Goal: Task Accomplishment & Management: Complete application form

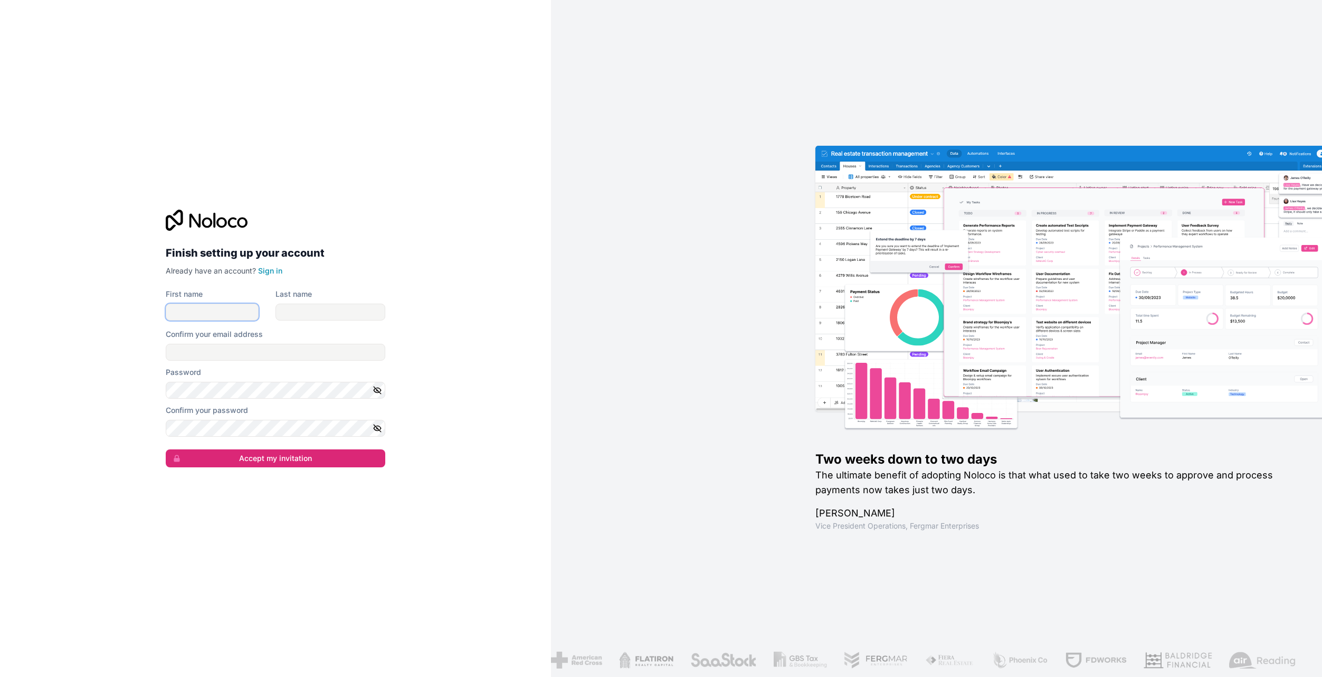
click at [204, 310] on input "First name" at bounding box center [212, 312] width 93 height 17
type input "[PERSON_NAME]"
type input "[PERSON_NAME][EMAIL_ADDRESS][PERSON_NAME][DOMAIN_NAME]"
click at [144, 407] on div "Finish setting up your account Already have an account? Sign in First name [PER…" at bounding box center [275, 338] width 551 height 677
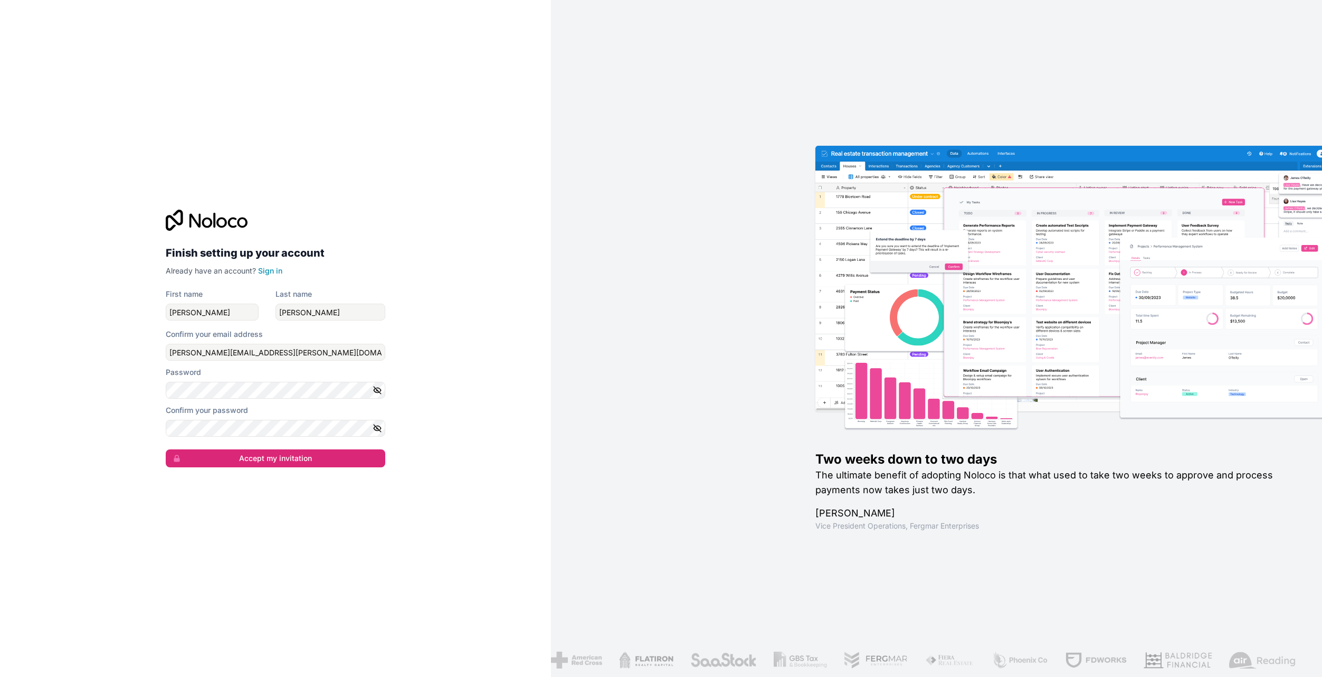
click at [89, 240] on div "Finish setting up your account Already have an account? Sign in First name [PER…" at bounding box center [275, 338] width 551 height 677
click at [251, 464] on button "Accept my invitation" at bounding box center [276, 458] width 220 height 18
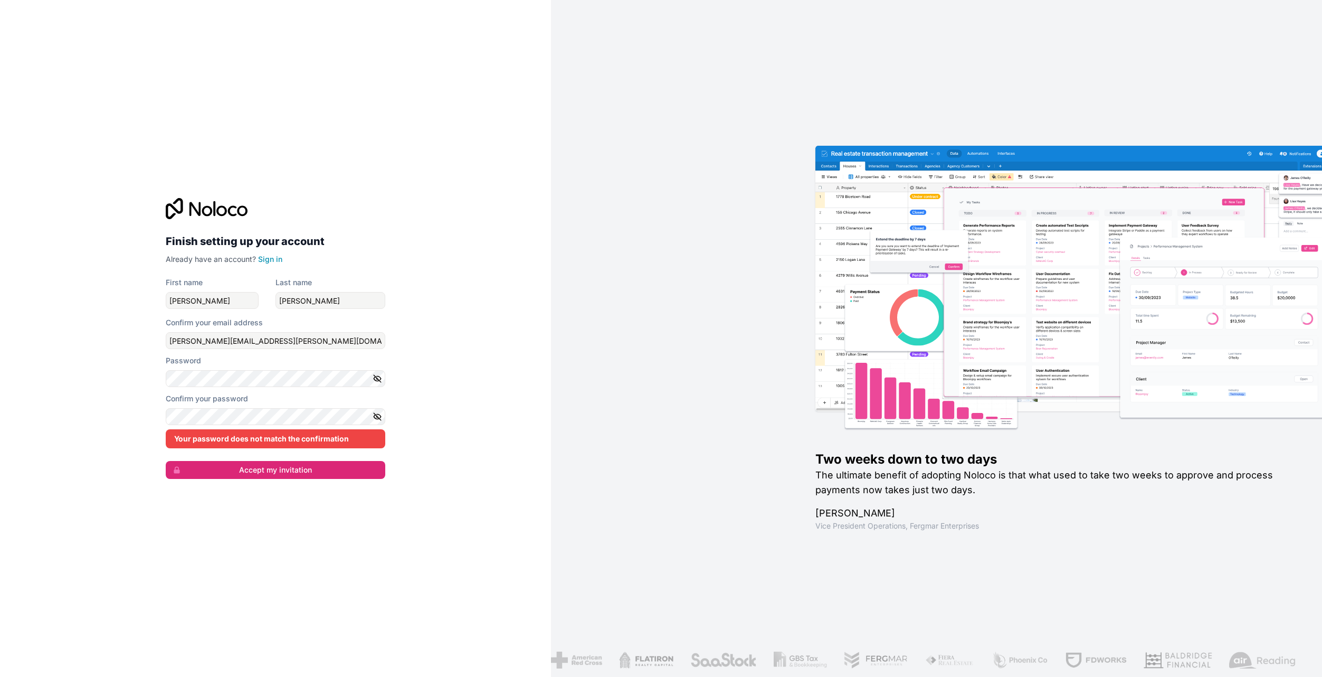
click at [445, 367] on div "Finish setting up your account Already have an account? Sign in First name [PER…" at bounding box center [275, 338] width 551 height 677
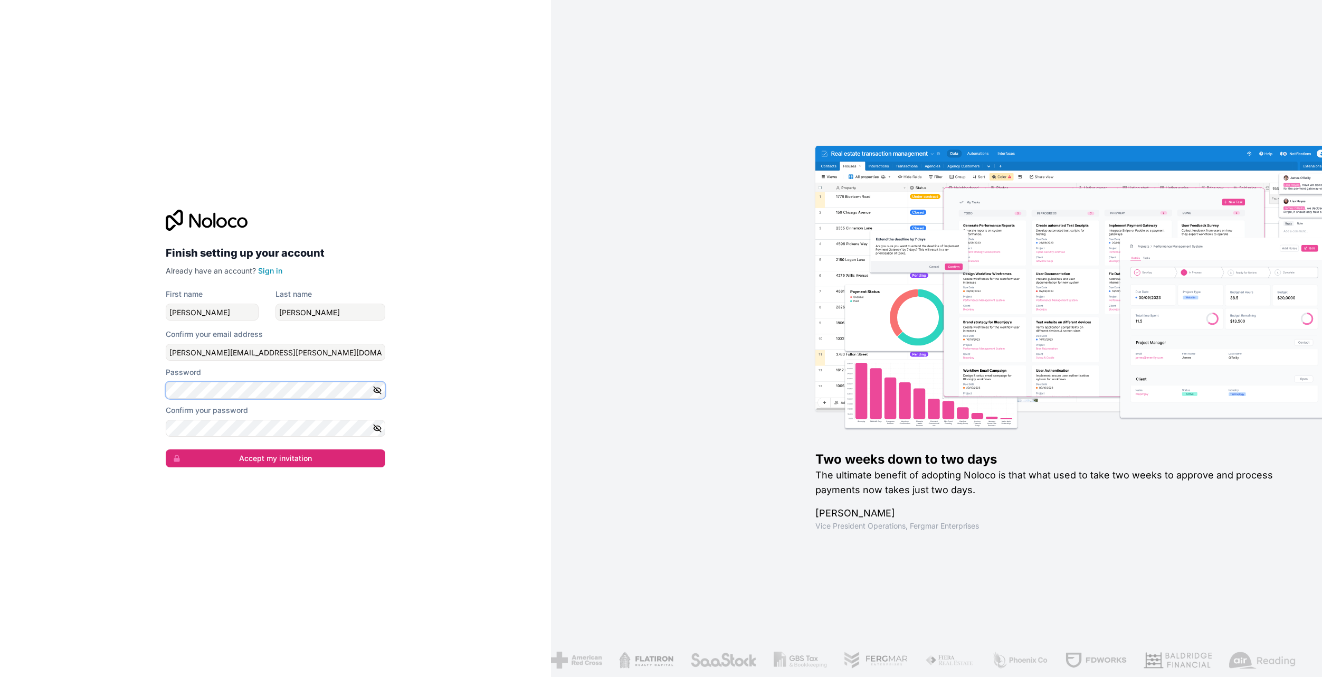
click at [64, 389] on div "Finish setting up your account Already have an account? Sign in First name [PER…" at bounding box center [275, 338] width 551 height 677
click at [89, 409] on div "Finish setting up your account Already have an account? Sign in First name [PER…" at bounding box center [275, 338] width 551 height 677
click at [101, 415] on div "Finish setting up your account Already have an account? Sign in First name [PER…" at bounding box center [275, 338] width 551 height 677
click at [373, 392] on icon "button" at bounding box center [378, 390] width 10 height 10
click at [298, 455] on button "Accept my invitation" at bounding box center [276, 458] width 220 height 18
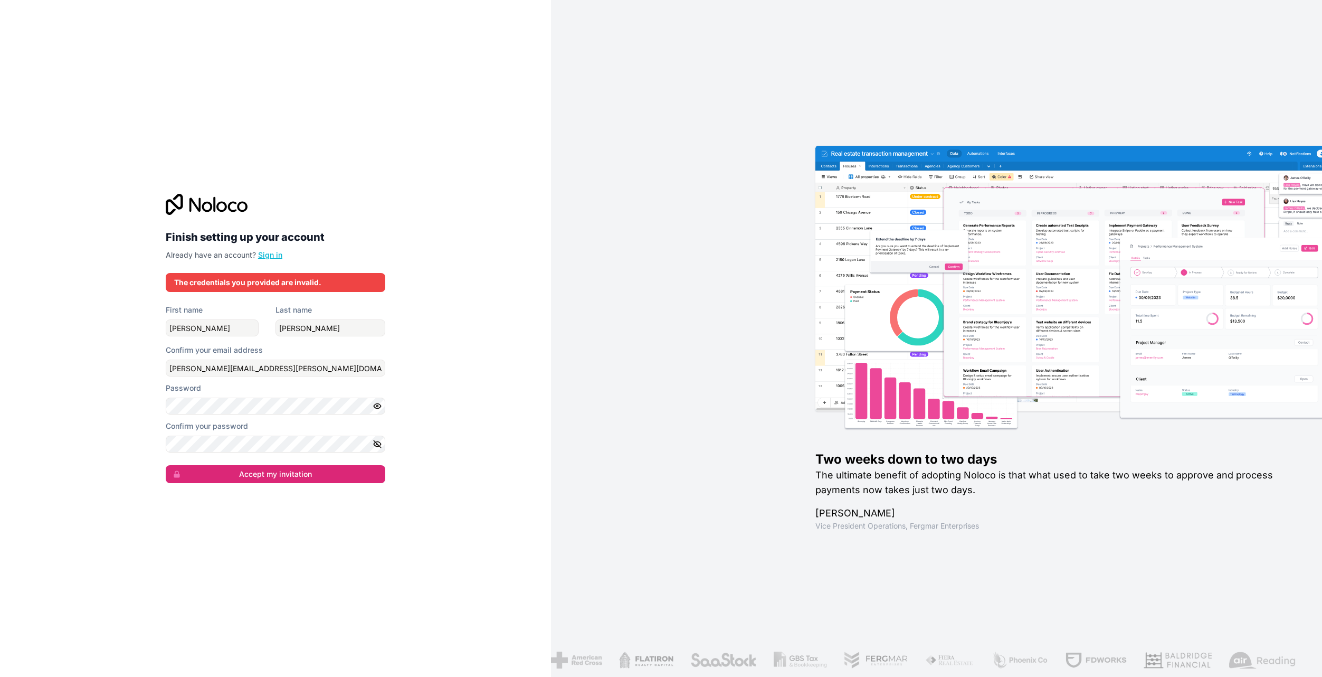
click at [262, 255] on link "Sign in" at bounding box center [270, 254] width 24 height 9
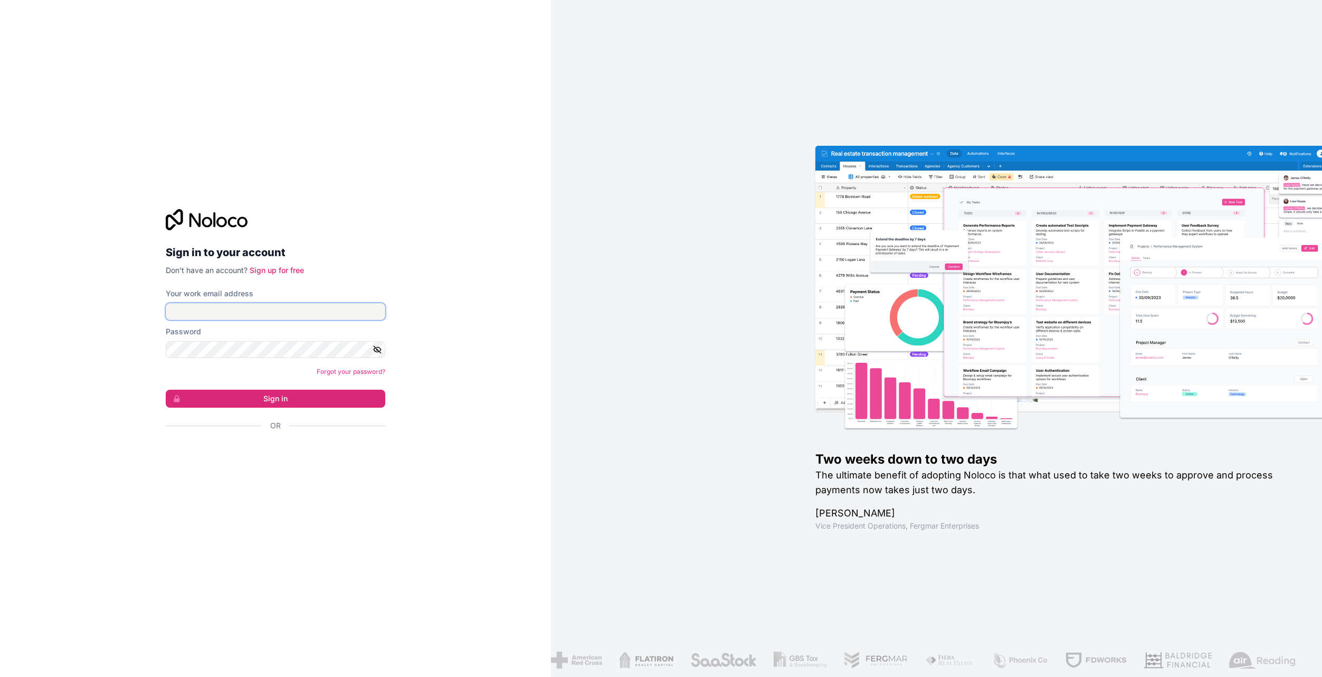
click at [239, 313] on input "Your work email address" at bounding box center [276, 311] width 220 height 17
type input "[PERSON_NAME][EMAIL_ADDRESS][PERSON_NAME][DOMAIN_NAME]"
click at [230, 399] on button "Sign in" at bounding box center [276, 399] width 220 height 18
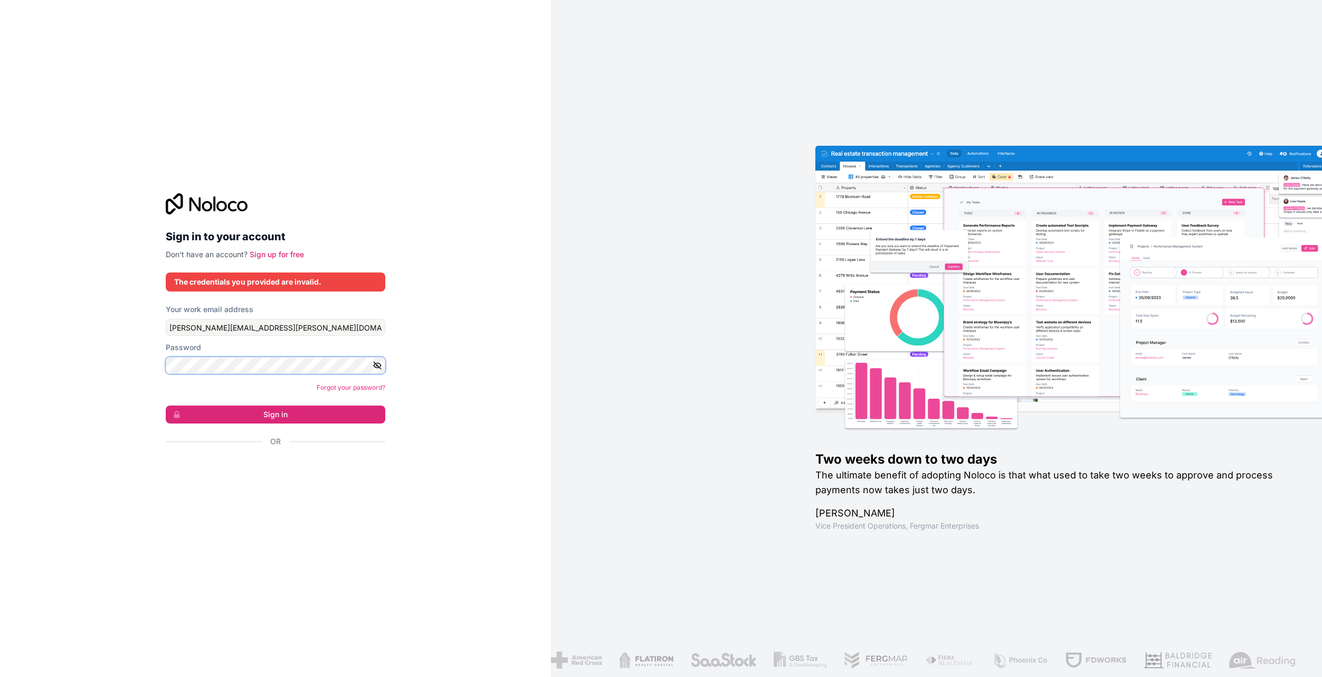
click at [166, 405] on button "Sign in" at bounding box center [276, 414] width 220 height 18
click at [267, 411] on button "Sign in" at bounding box center [276, 414] width 220 height 18
click at [342, 386] on link "Forgot your password?" at bounding box center [351, 387] width 69 height 8
